Goal: Information Seeking & Learning: Learn about a topic

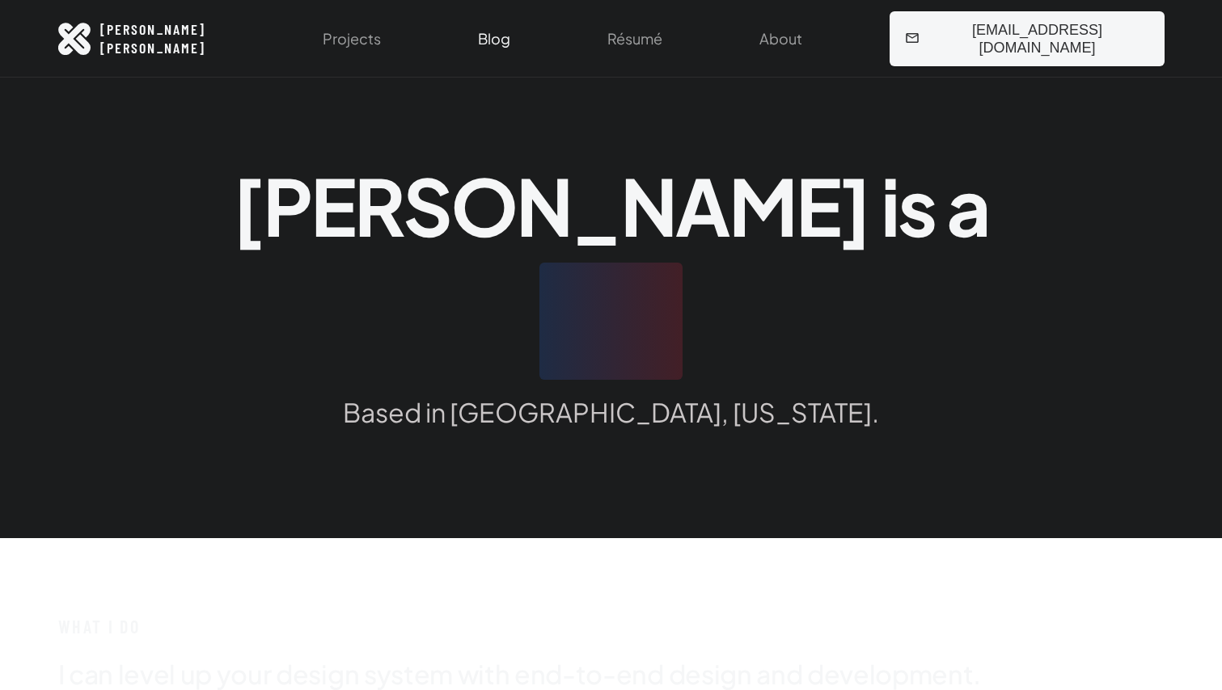
click at [520, 39] on link "Blog" at bounding box center [494, 39] width 52 height 78
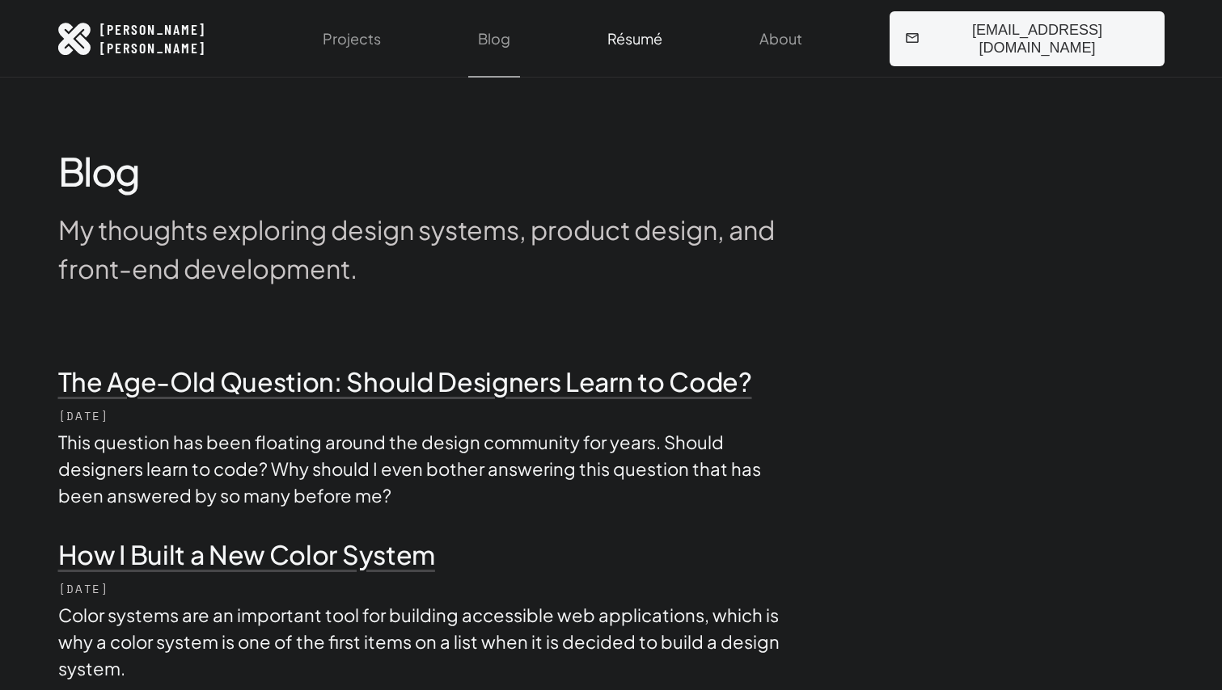
click at [672, 42] on link "Résumé" at bounding box center [634, 39] width 74 height 78
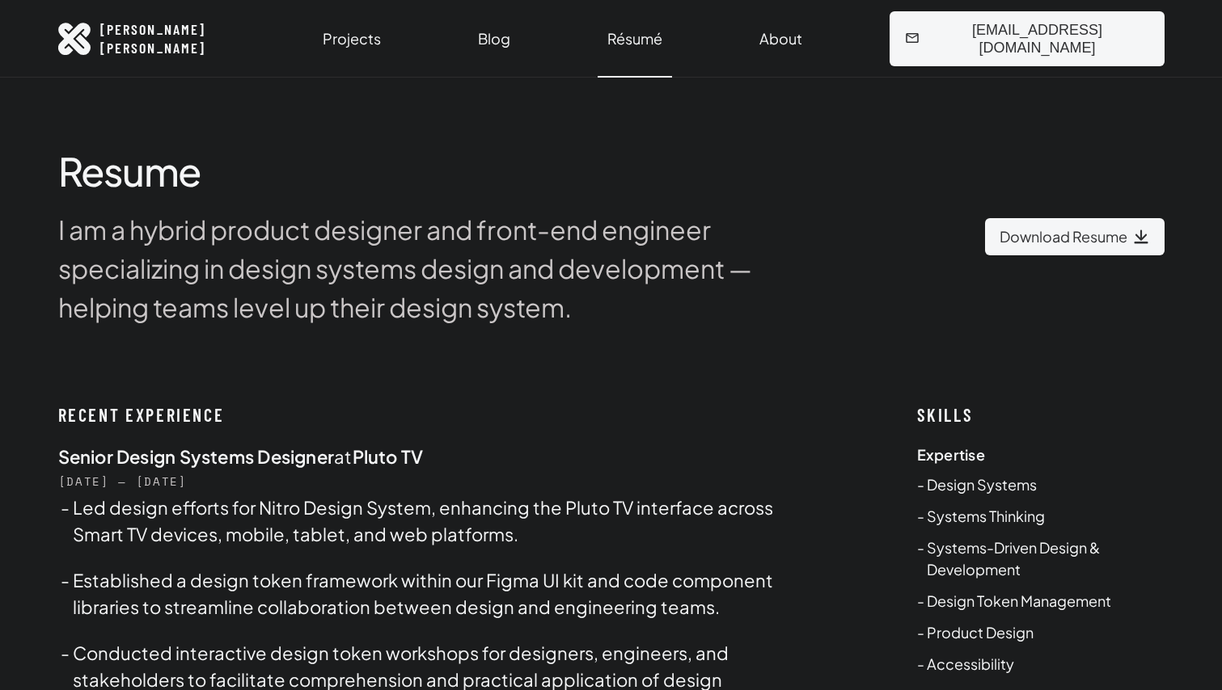
click at [1019, 487] on li "Design Systems" at bounding box center [1045, 485] width 238 height 22
click at [973, 487] on li "Design Systems" at bounding box center [1045, 485] width 238 height 22
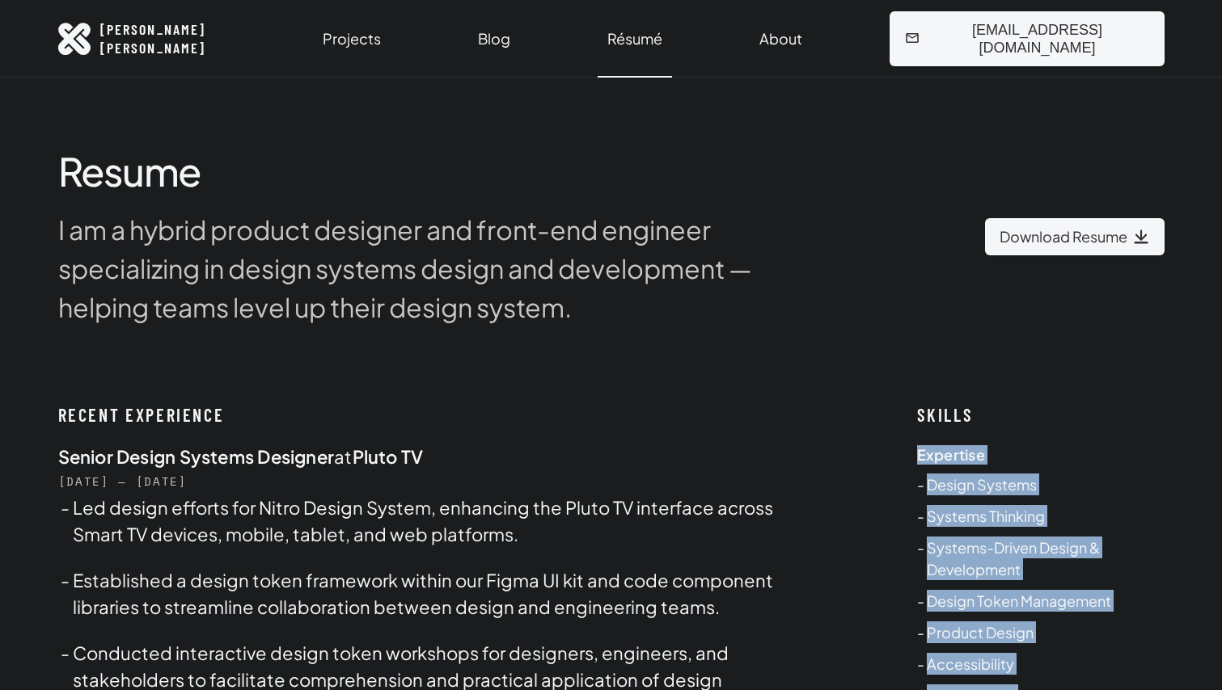
drag, startPoint x: 1014, startPoint y: 552, endPoint x: 900, endPoint y: 439, distance: 160.6
copy div "Expertise Design Systems Systems Thinking Systems-Driven Design & Development D…"
